Goal: Find specific page/section: Find specific page/section

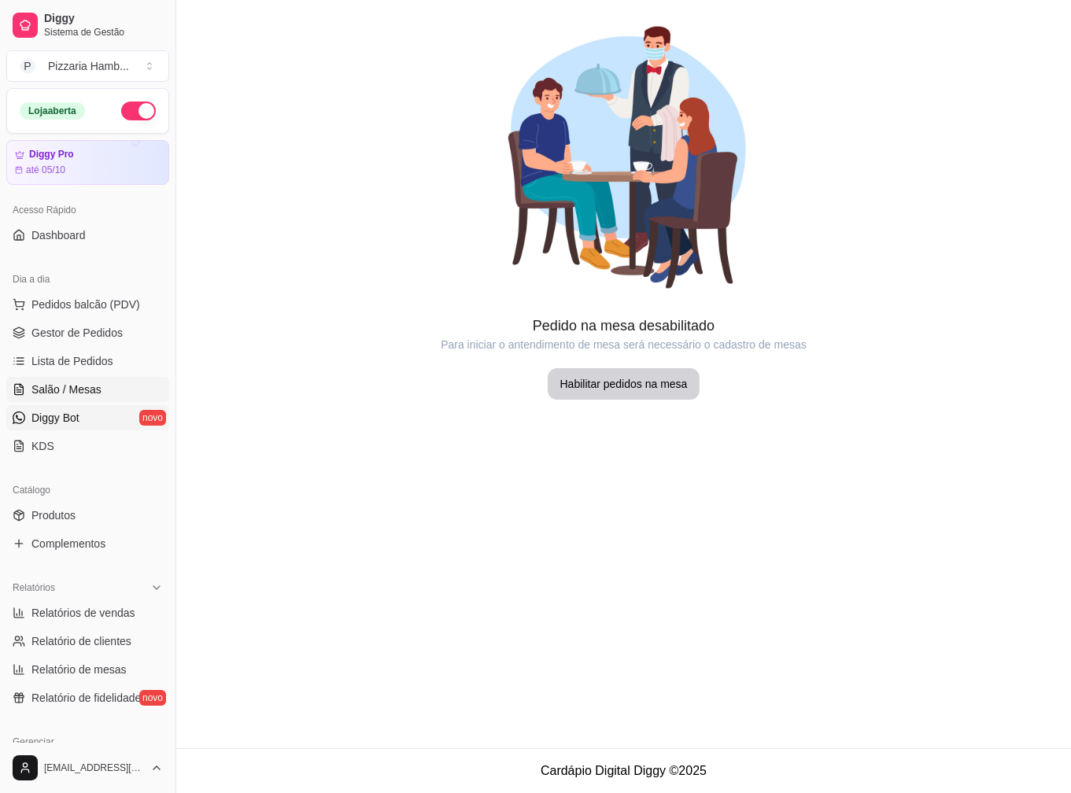
click at [65, 415] on span "Diggy Bot" at bounding box center [55, 418] width 48 height 16
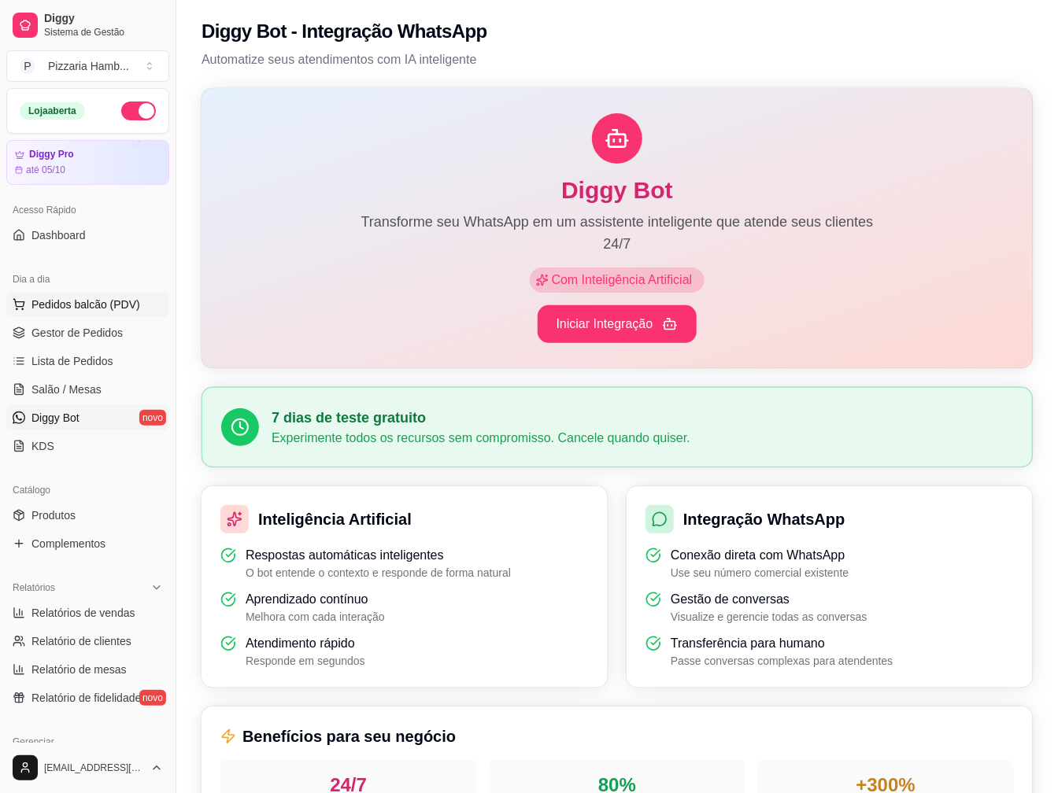
click at [92, 297] on button "Pedidos balcão (PDV)" at bounding box center [87, 304] width 163 height 25
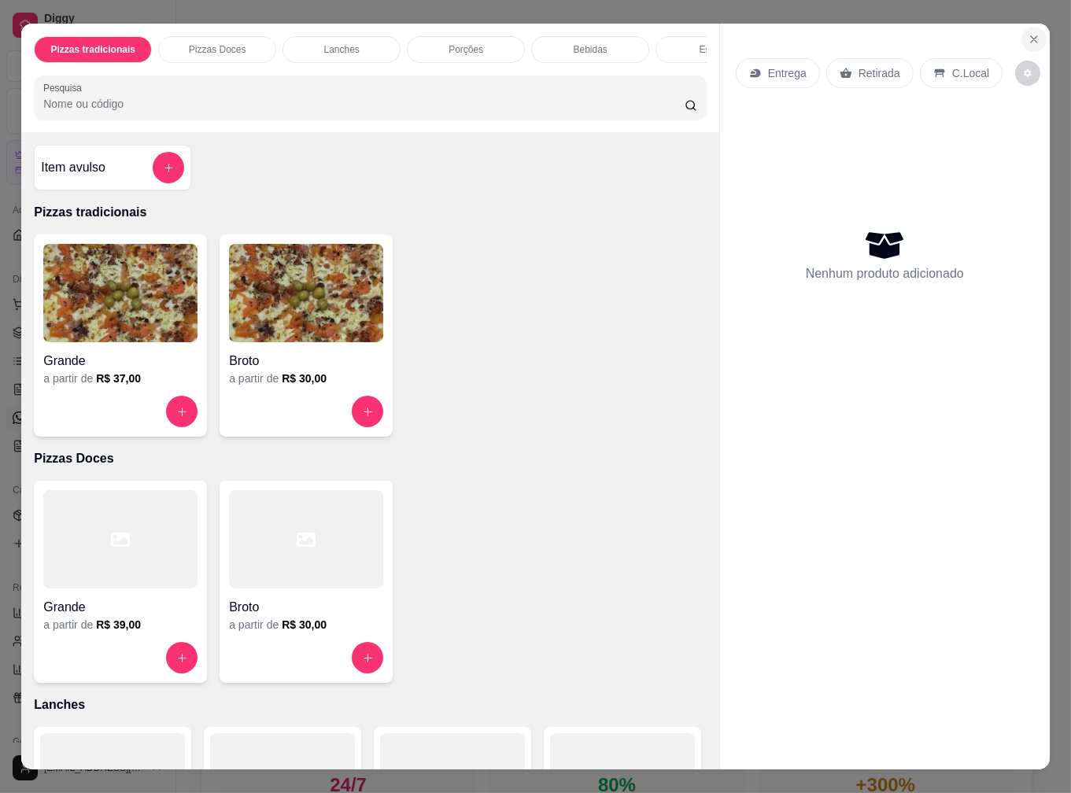
click at [1028, 34] on icon "Close" at bounding box center [1034, 39] width 13 height 13
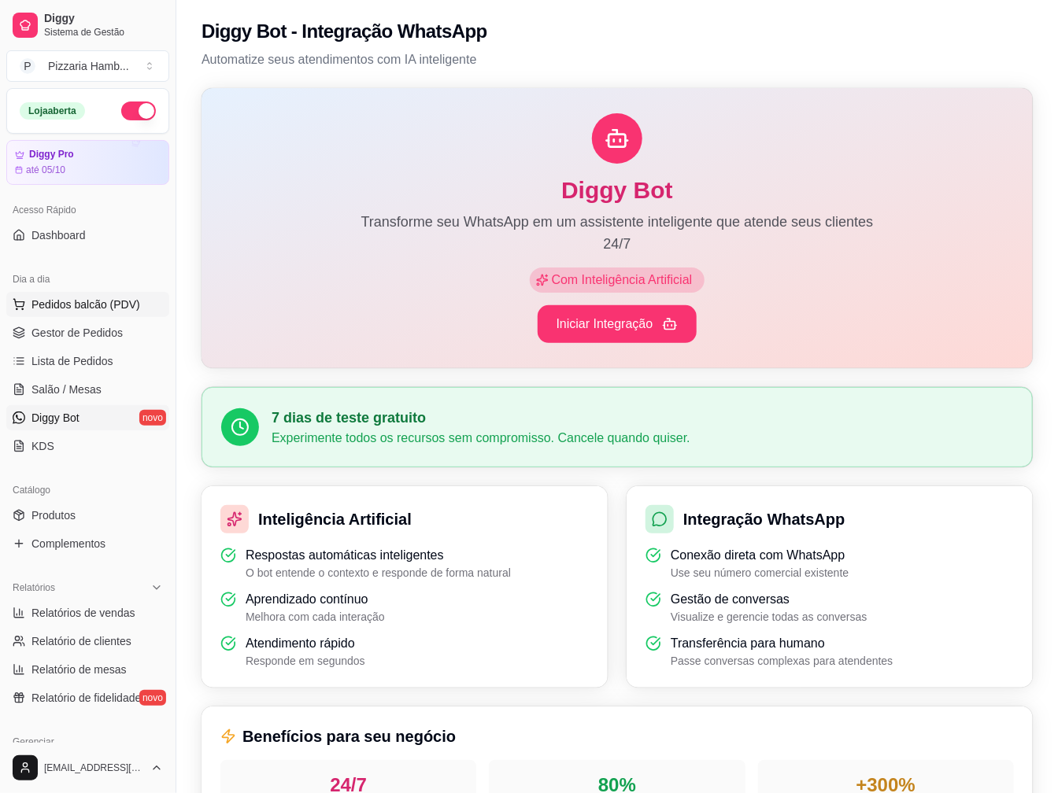
click at [94, 309] on span "Pedidos balcão (PDV)" at bounding box center [85, 305] width 109 height 16
